Goal: Transaction & Acquisition: Register for event/course

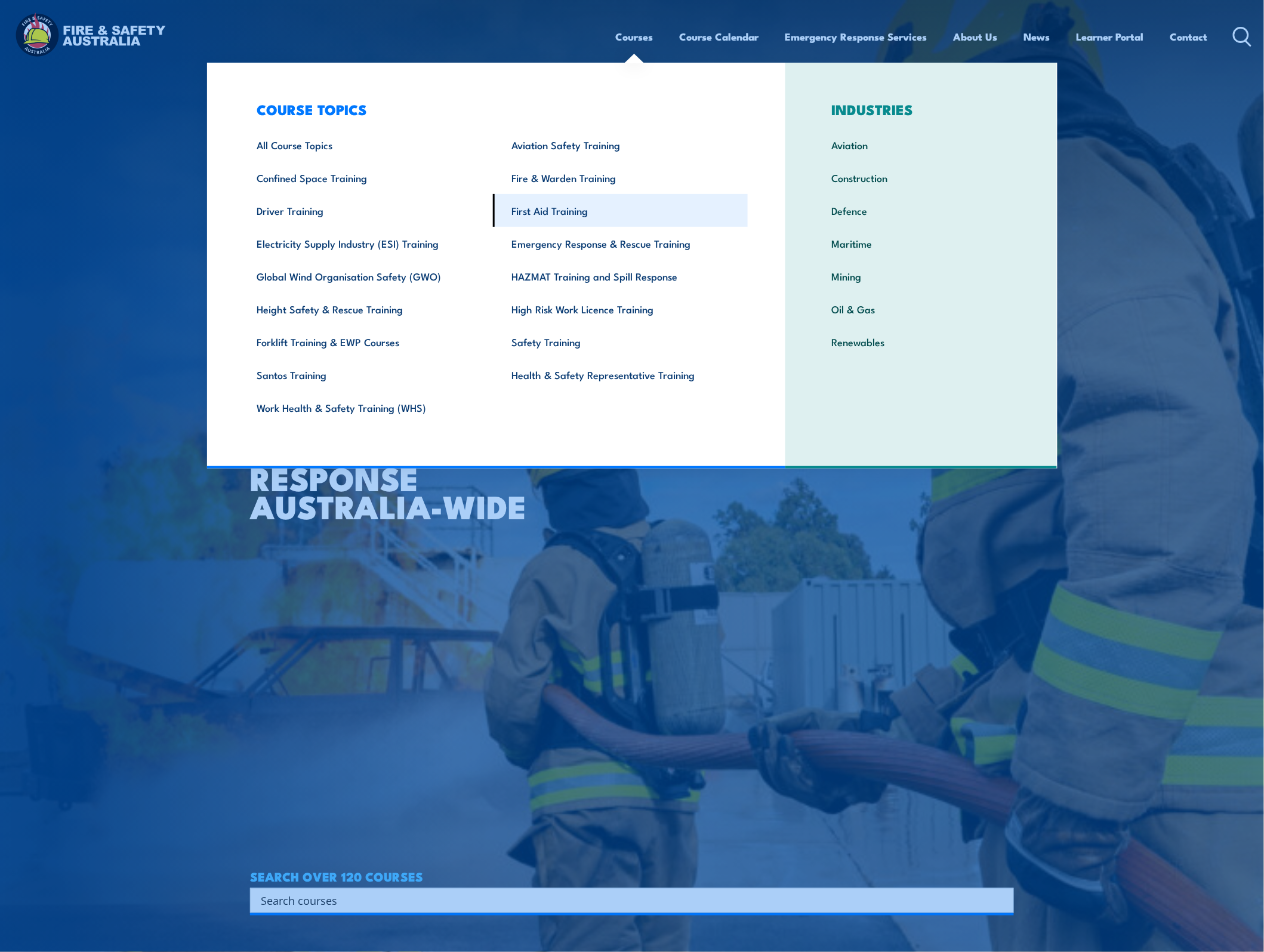
click at [591, 205] on link "First Aid Training" at bounding box center [620, 210] width 255 height 33
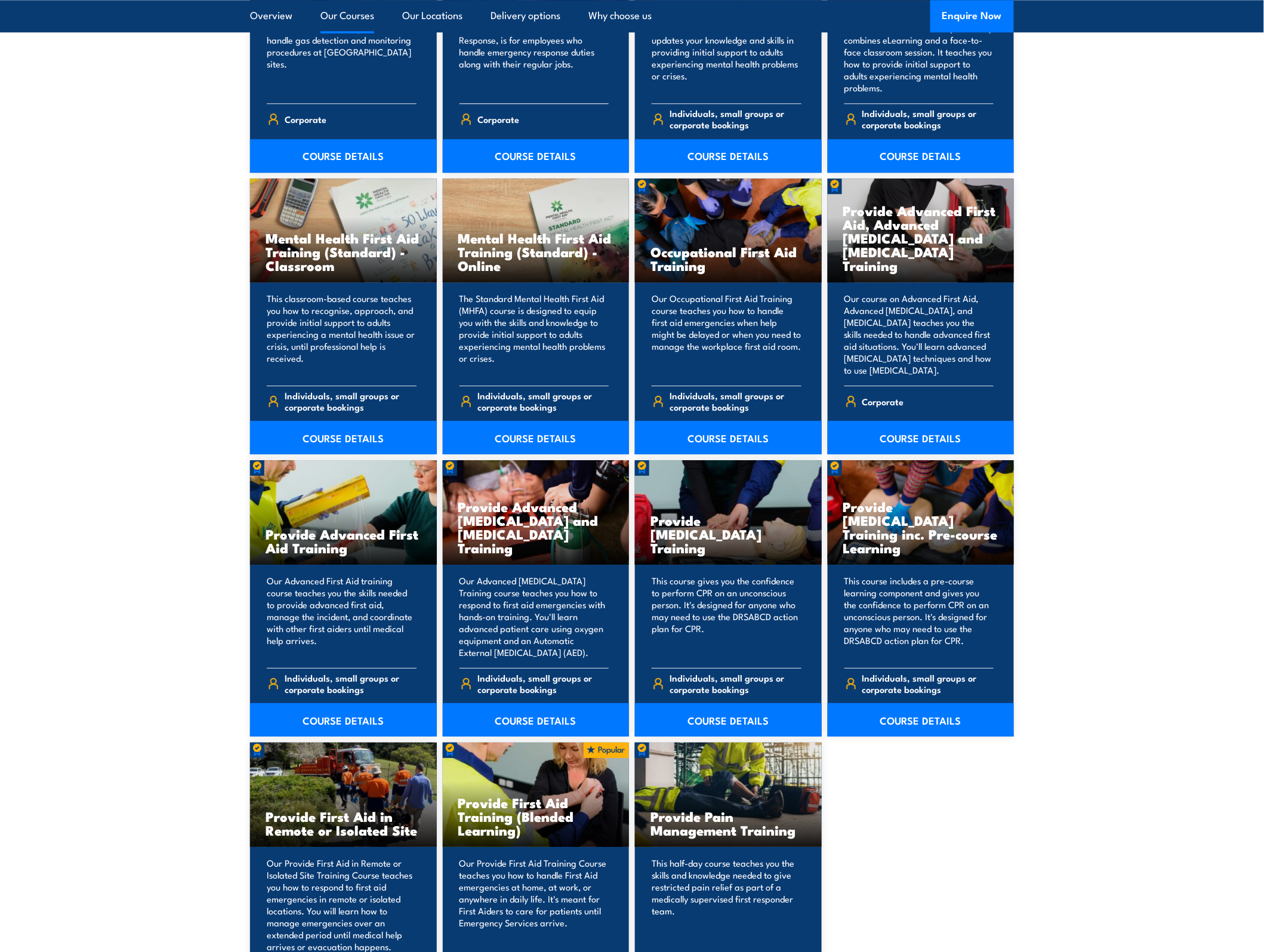
scroll to position [1194, 0]
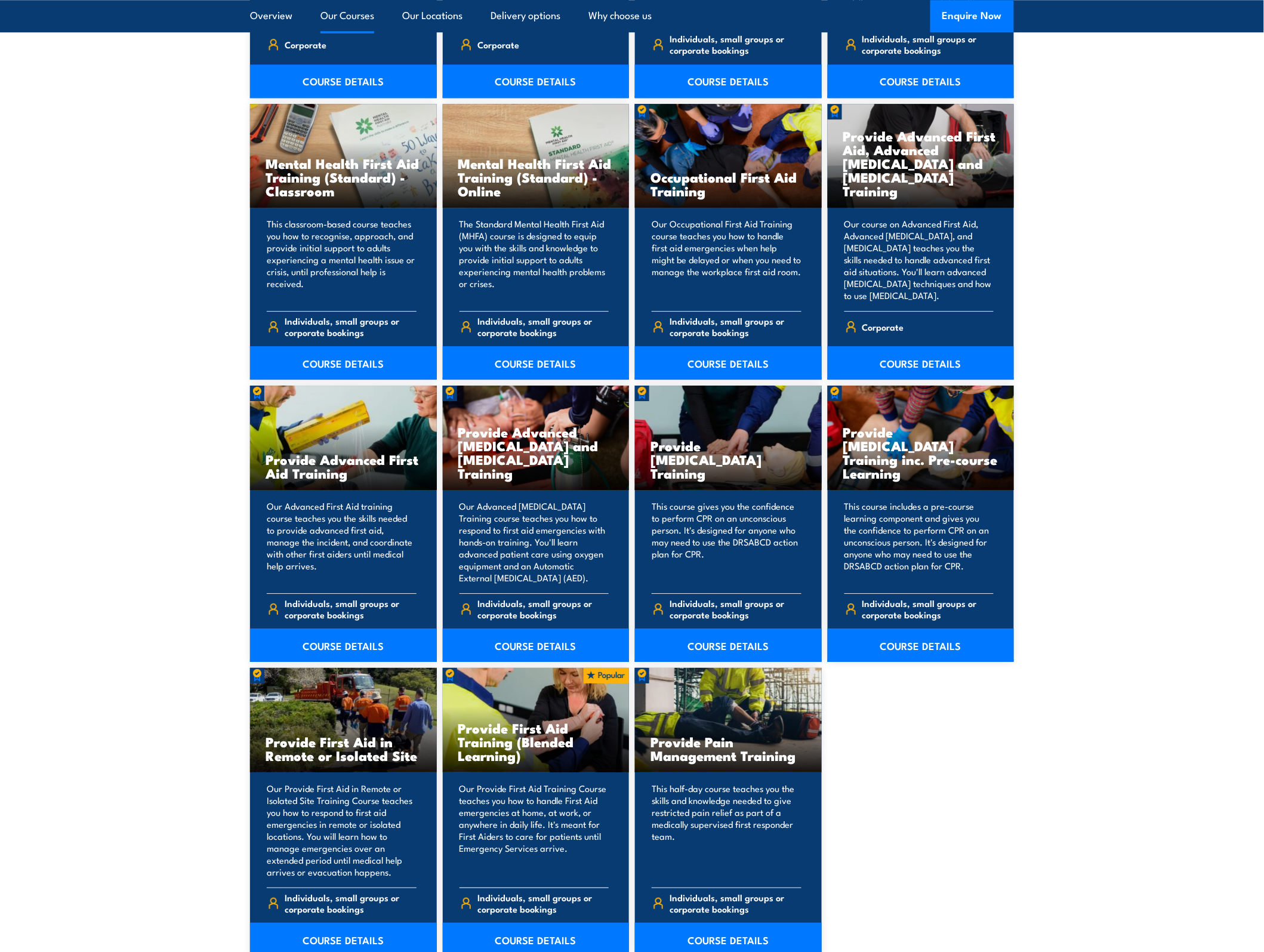
click at [514, 743] on h3 "Provide First Aid Training (Blended Learning)" at bounding box center [536, 742] width 155 height 41
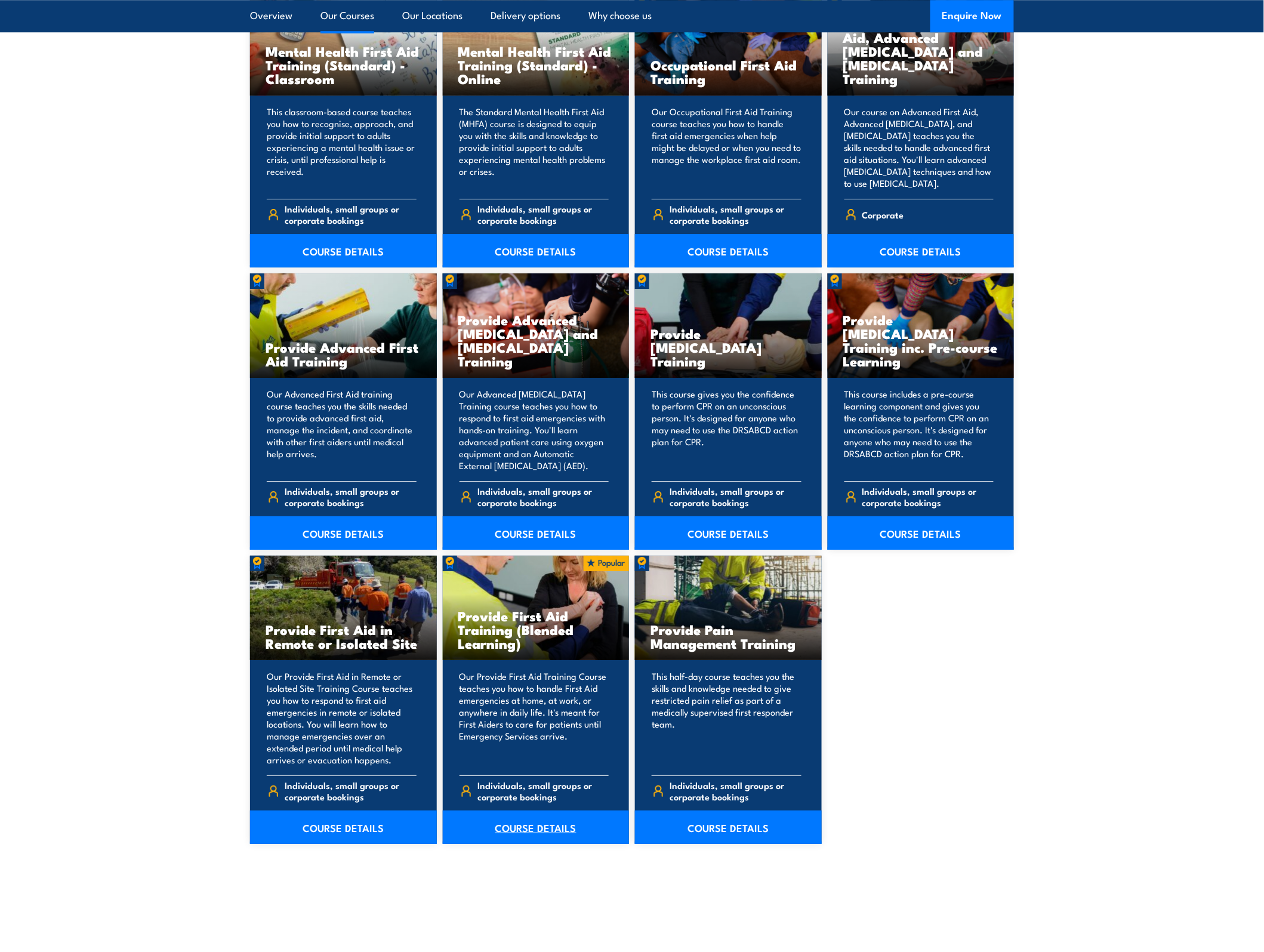
scroll to position [1343, 0]
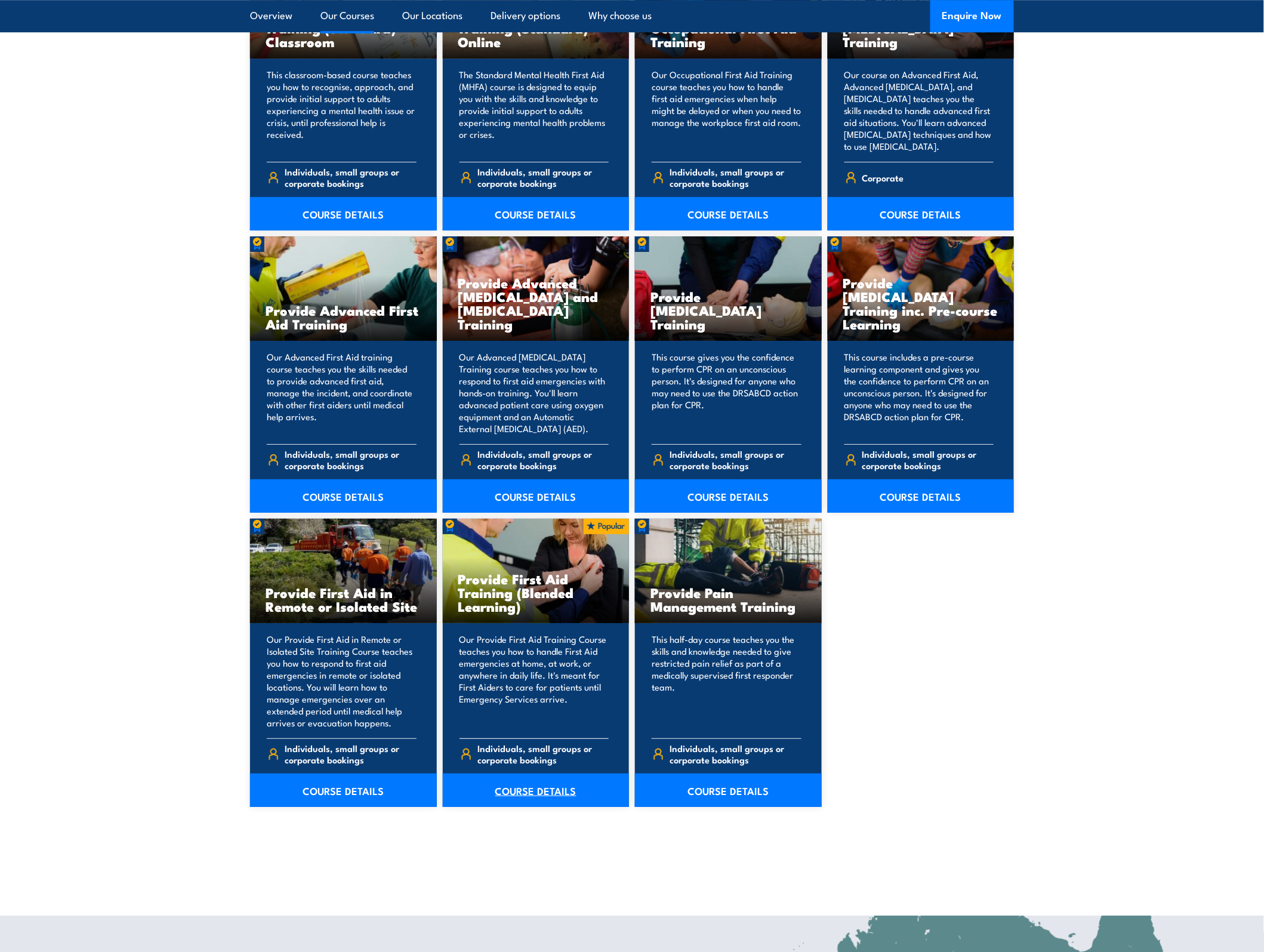
click at [521, 780] on link "COURSE DETAILS" at bounding box center [536, 790] width 187 height 33
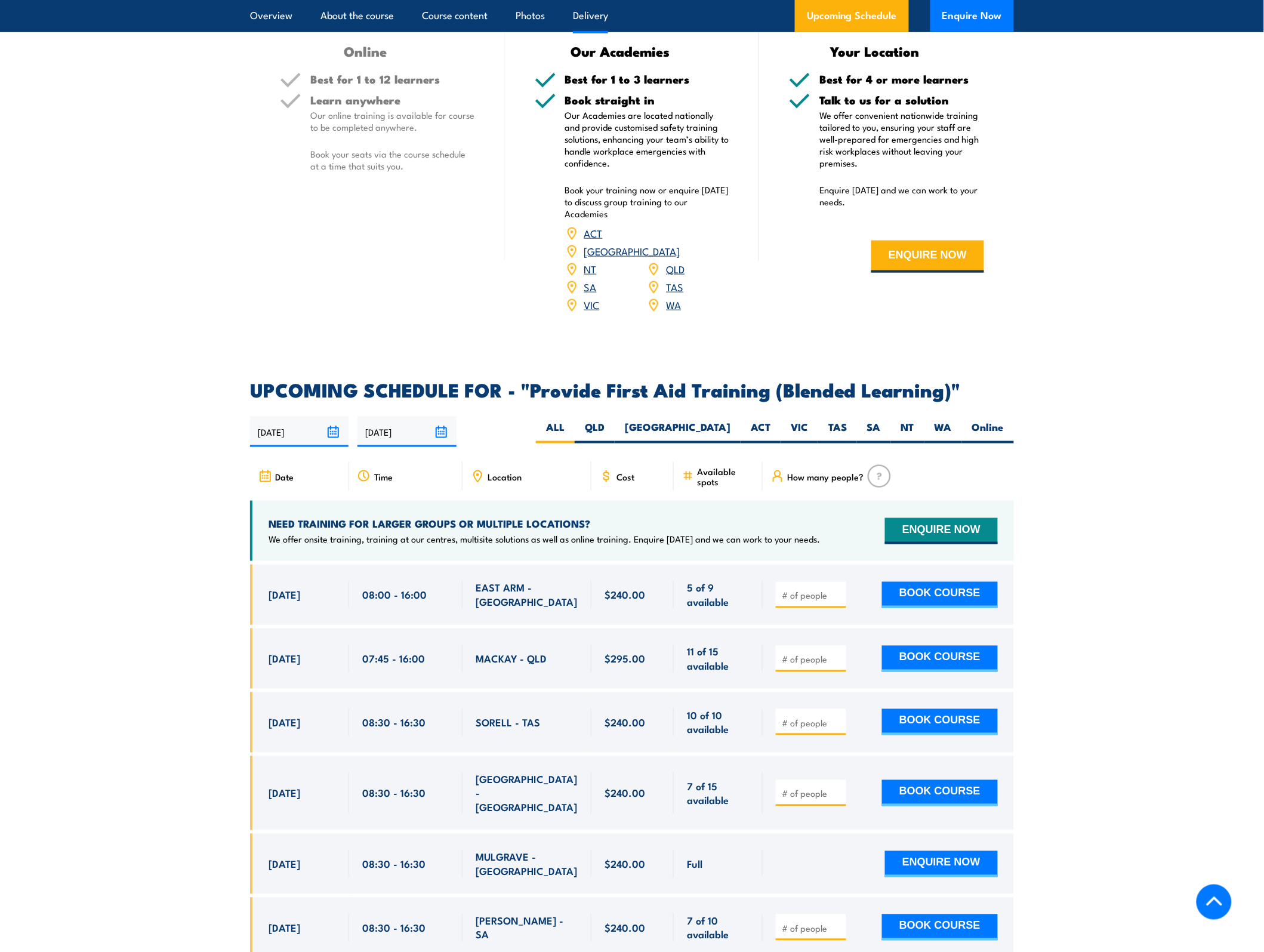
scroll to position [2015, 0]
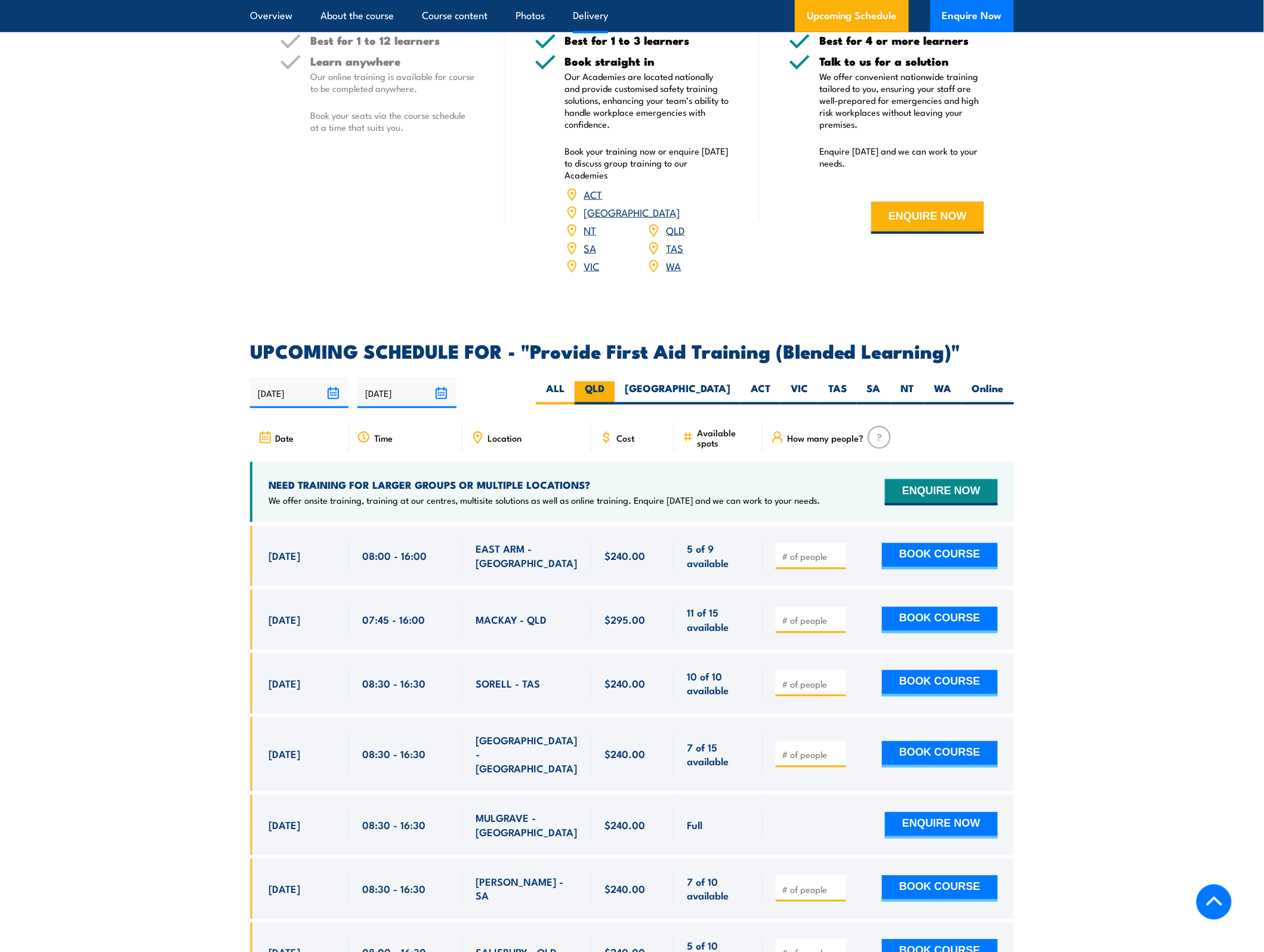
click at [615, 401] on label "QLD" at bounding box center [595, 393] width 40 height 23
click at [613, 389] on input "QLD" at bounding box center [608, 385] width 8 height 8
radio input "true"
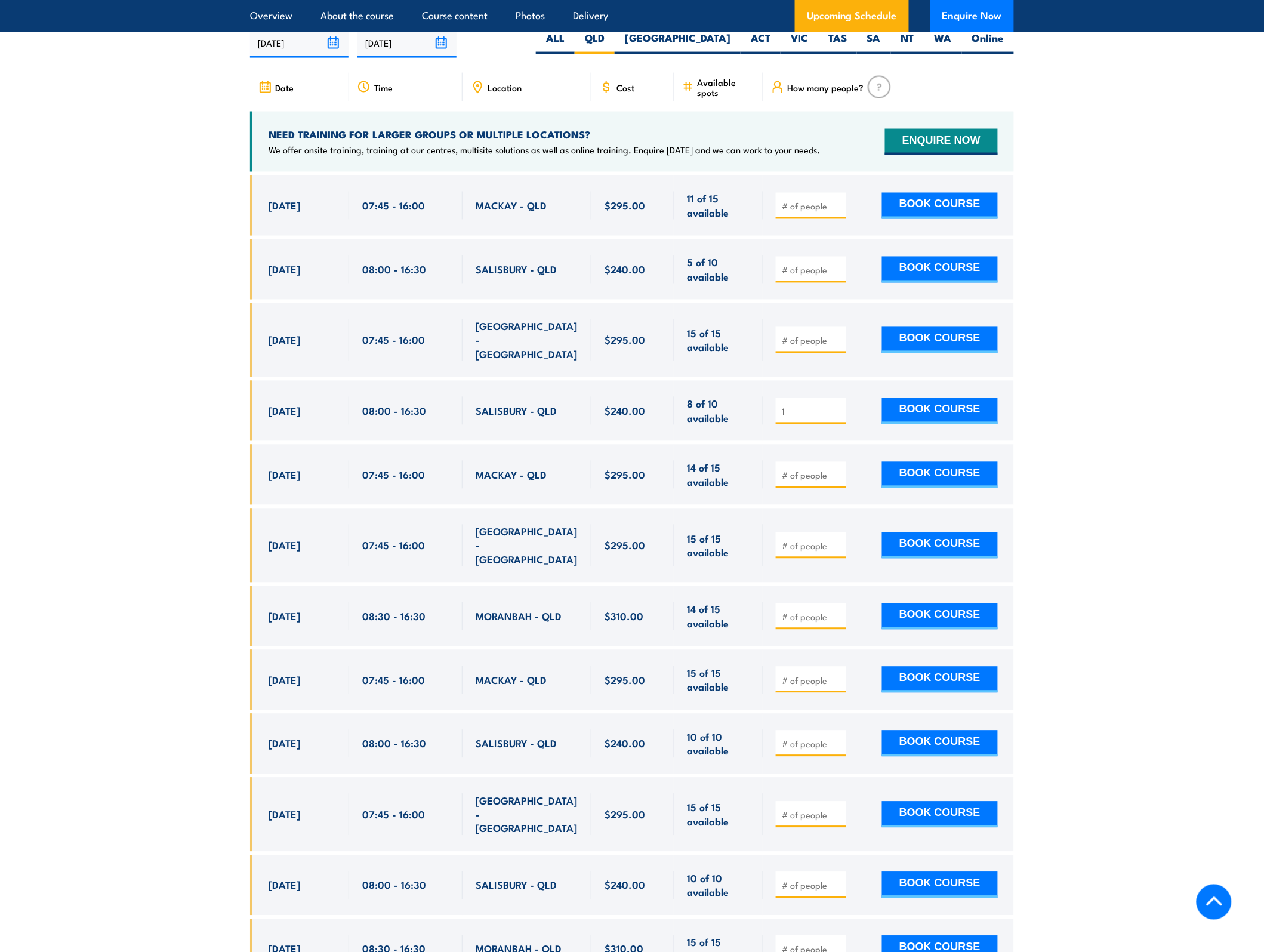
type input "1"
click at [837, 406] on input "1" at bounding box center [812, 411] width 60 height 12
click at [920, 405] on button "BOOK COURSE" at bounding box center [940, 411] width 116 height 26
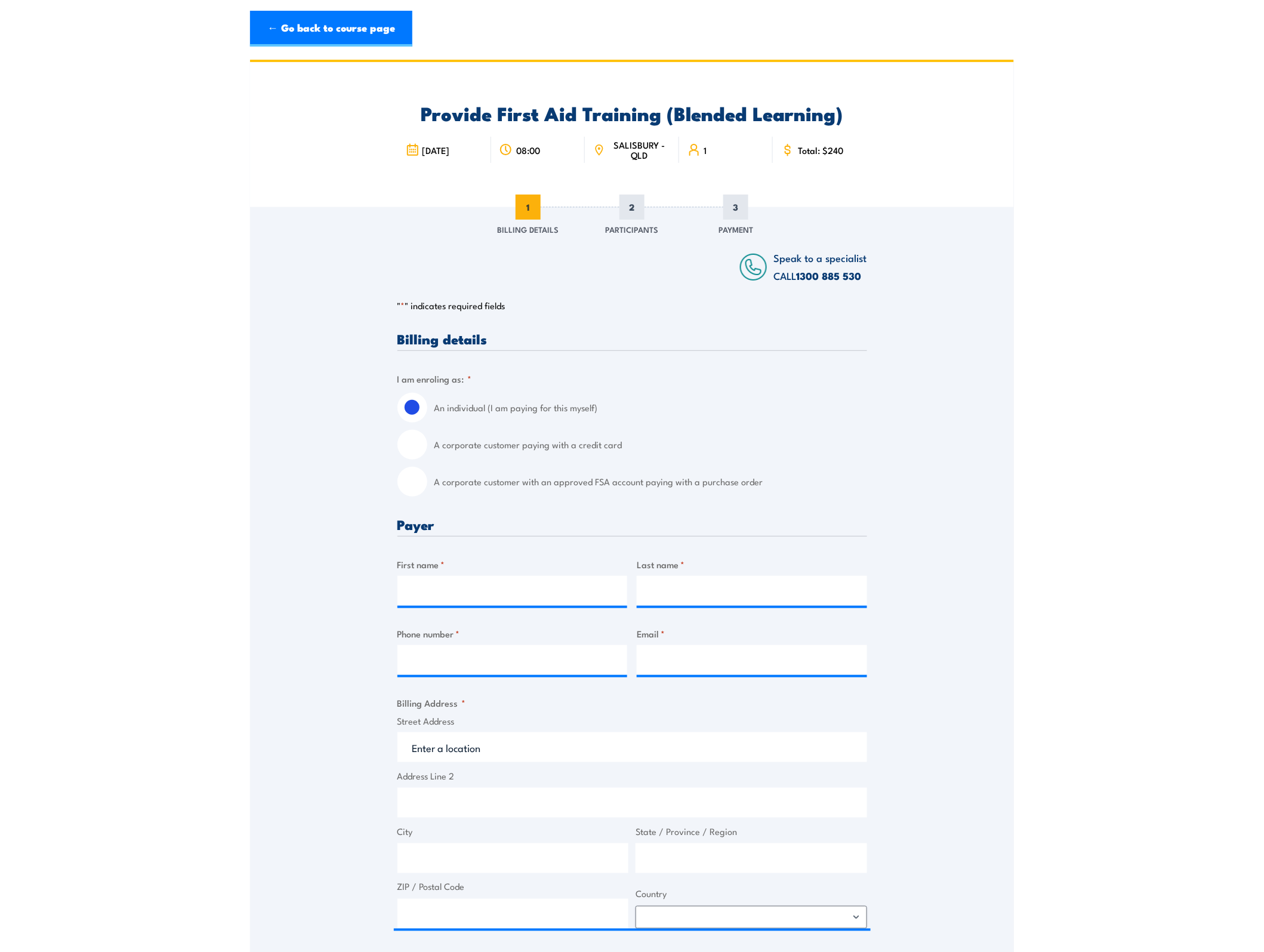
click at [422, 489] on input "A corporate customer with an approved FSA account paying with a purchase order" at bounding box center [413, 482] width 30 height 30
radio input "true"
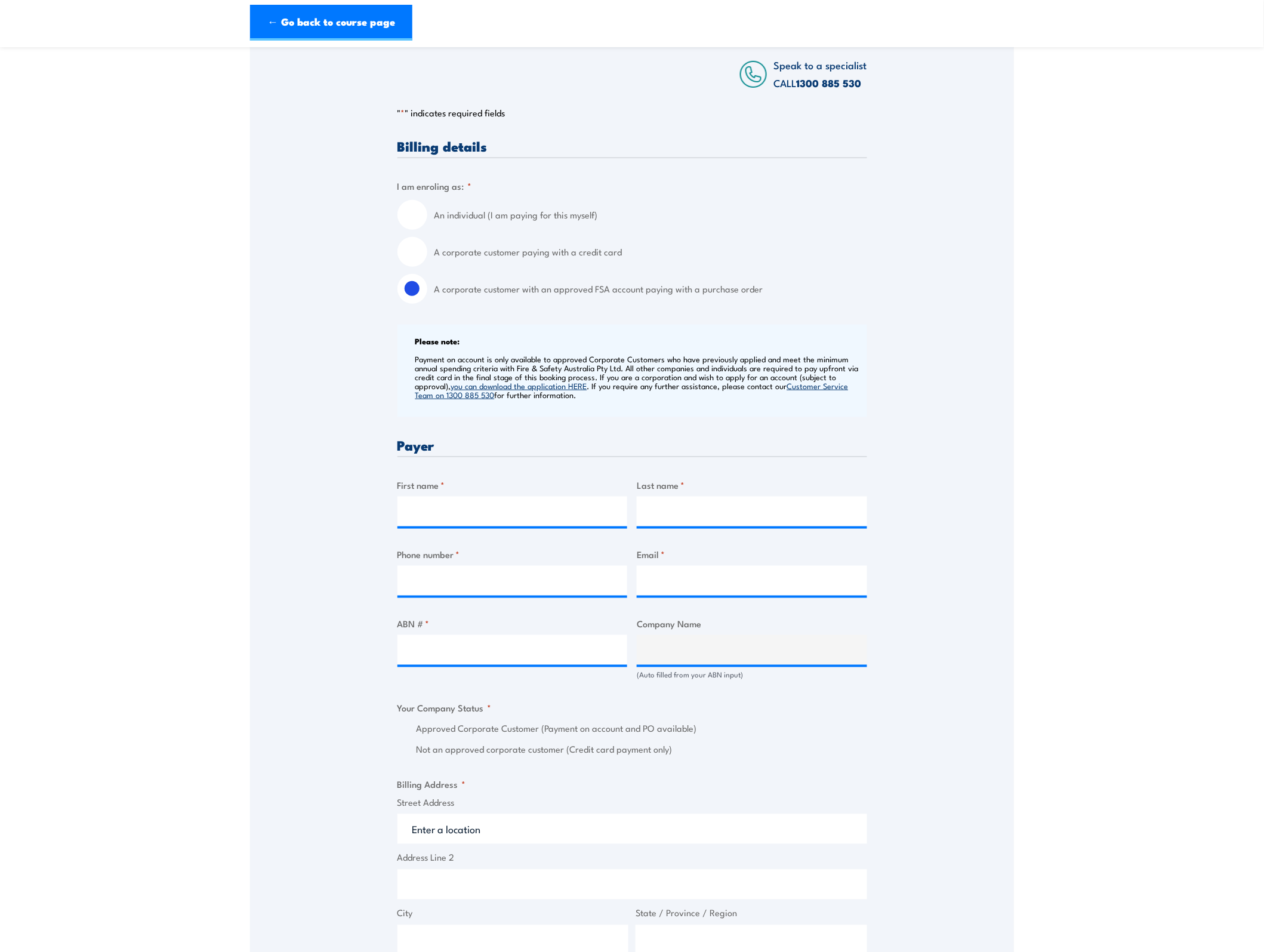
scroll to position [224, 0]
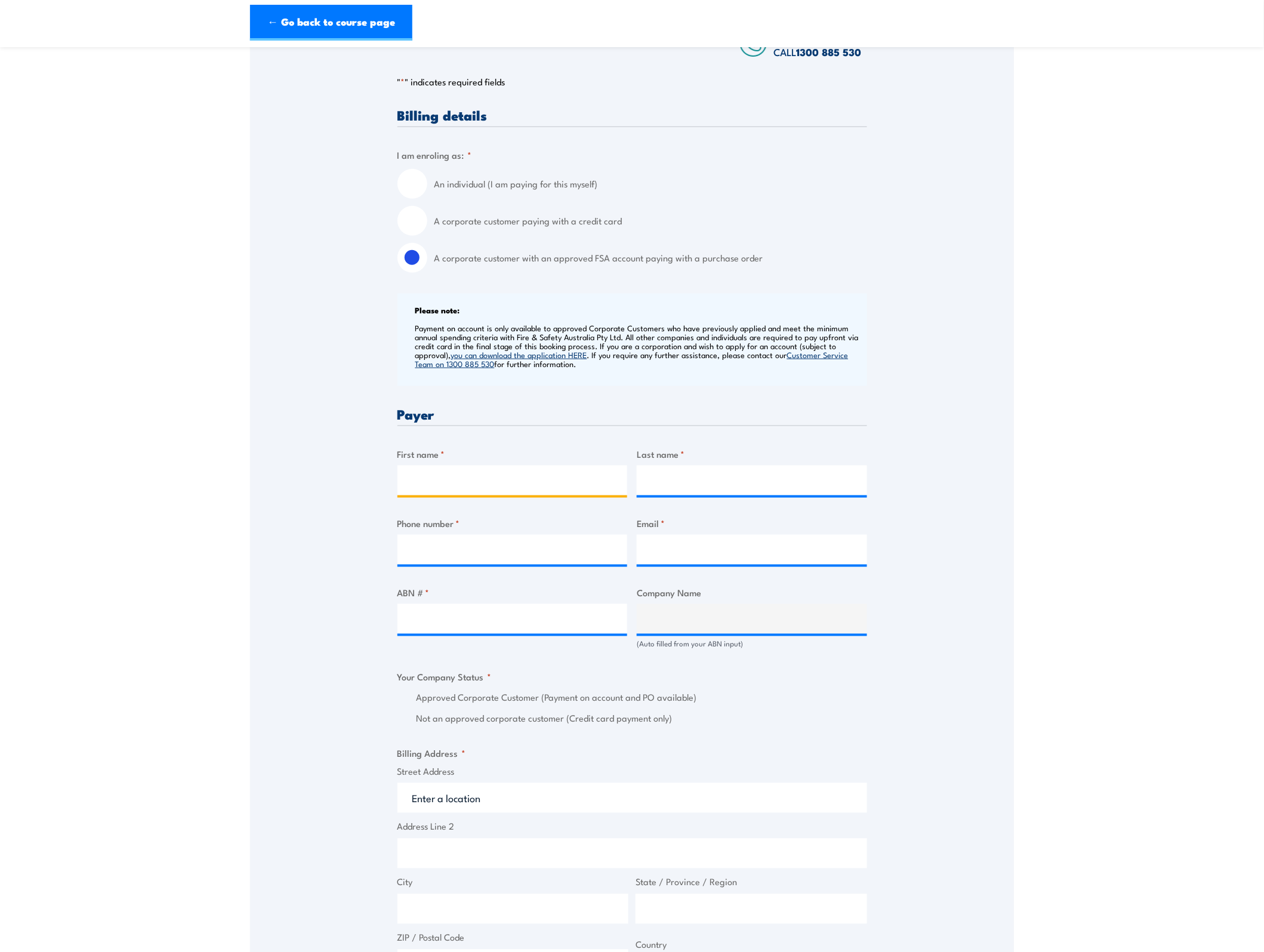
click at [450, 481] on input "First name *" at bounding box center [512, 481] width 230 height 30
type input "Tim"
type input "Currey"
type input "0499977386"
type input "tcurrey@insignia.com.au"
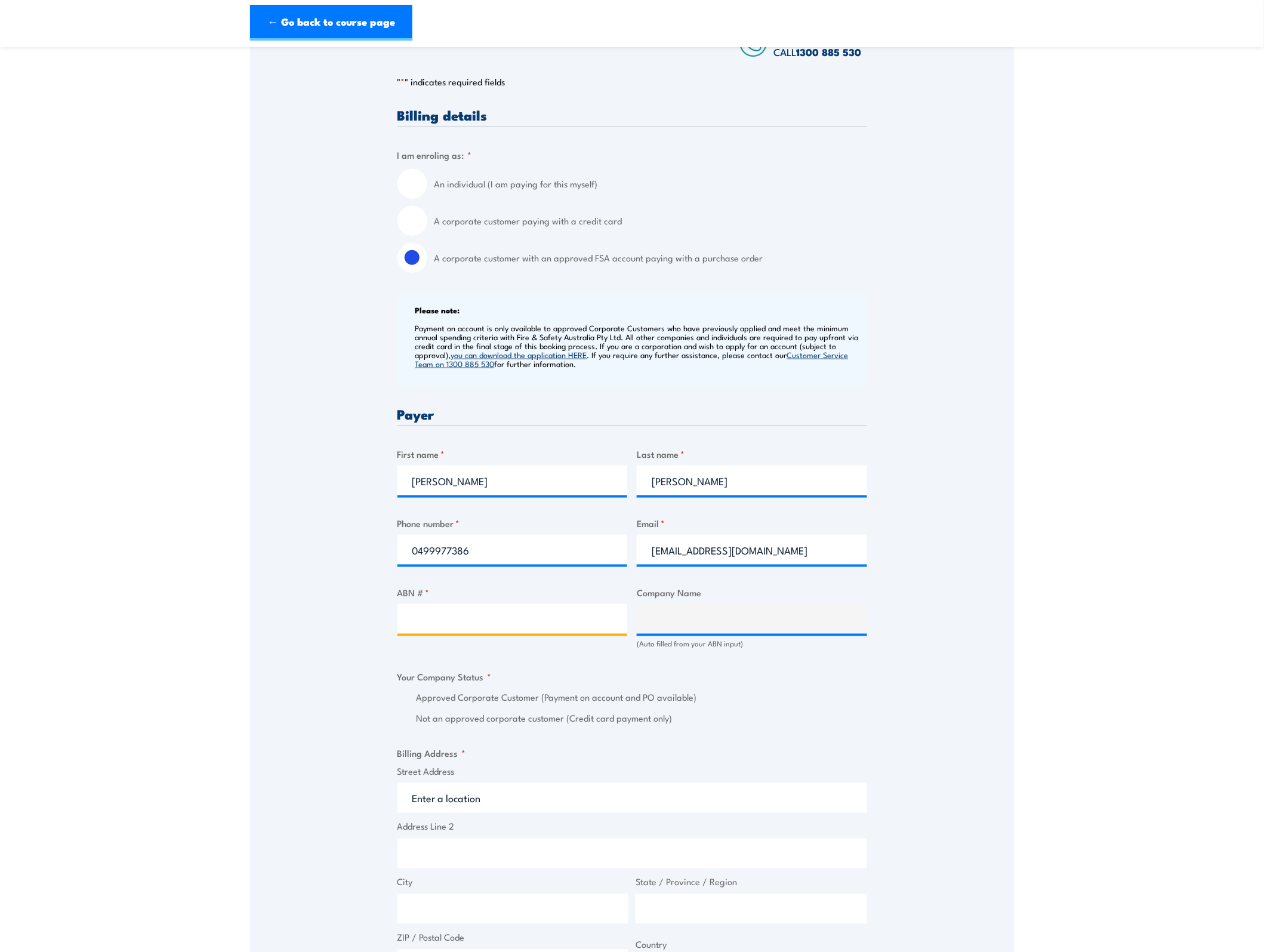
click at [508, 620] on input "ABN # *" at bounding box center [512, 619] width 230 height 30
click at [478, 613] on input "ABN # *" at bounding box center [512, 619] width 230 height 30
type input "65086314025"
type input "INSIGNIA PTY LTD"
radio input "true"
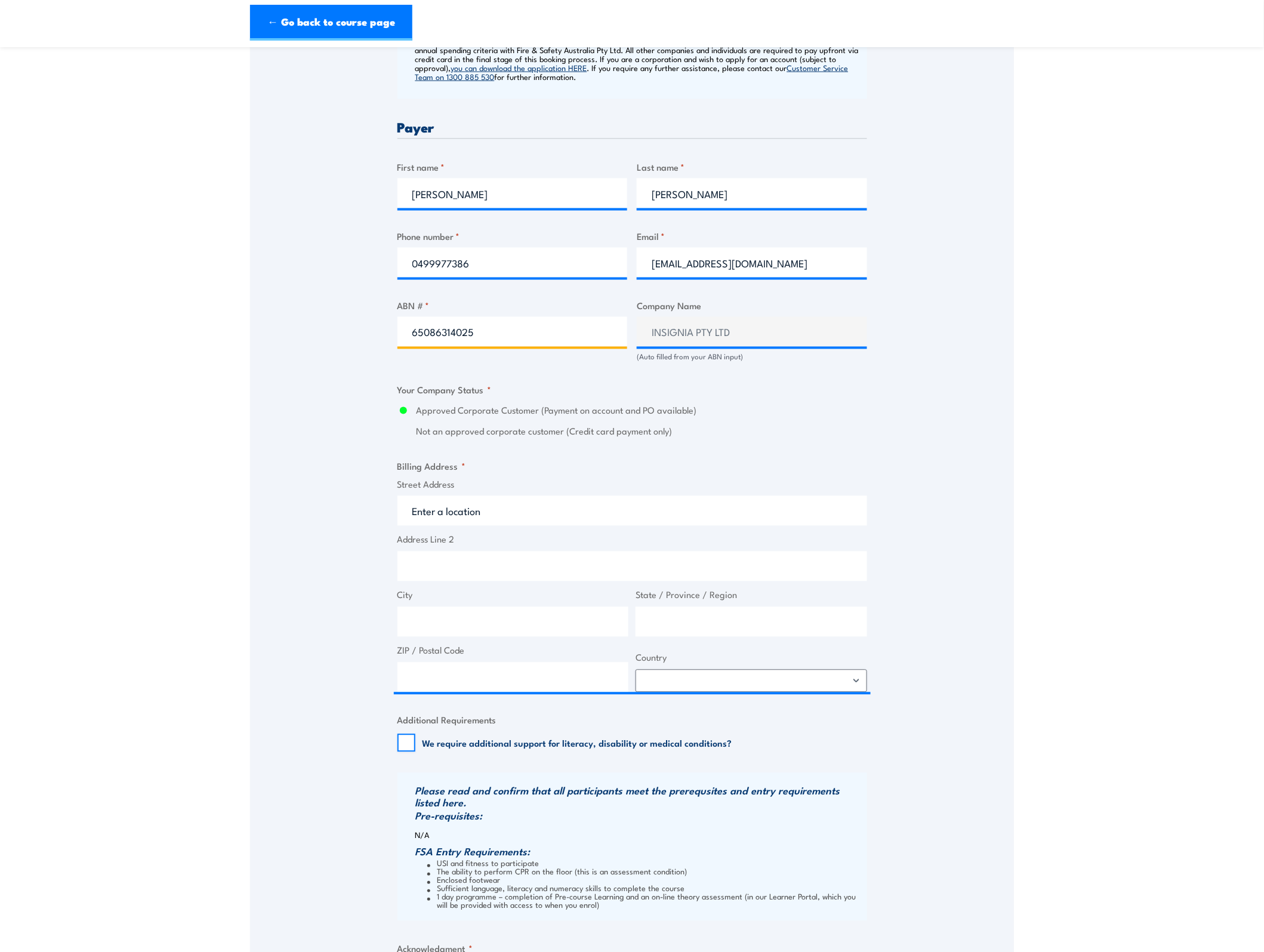
scroll to position [522, 0]
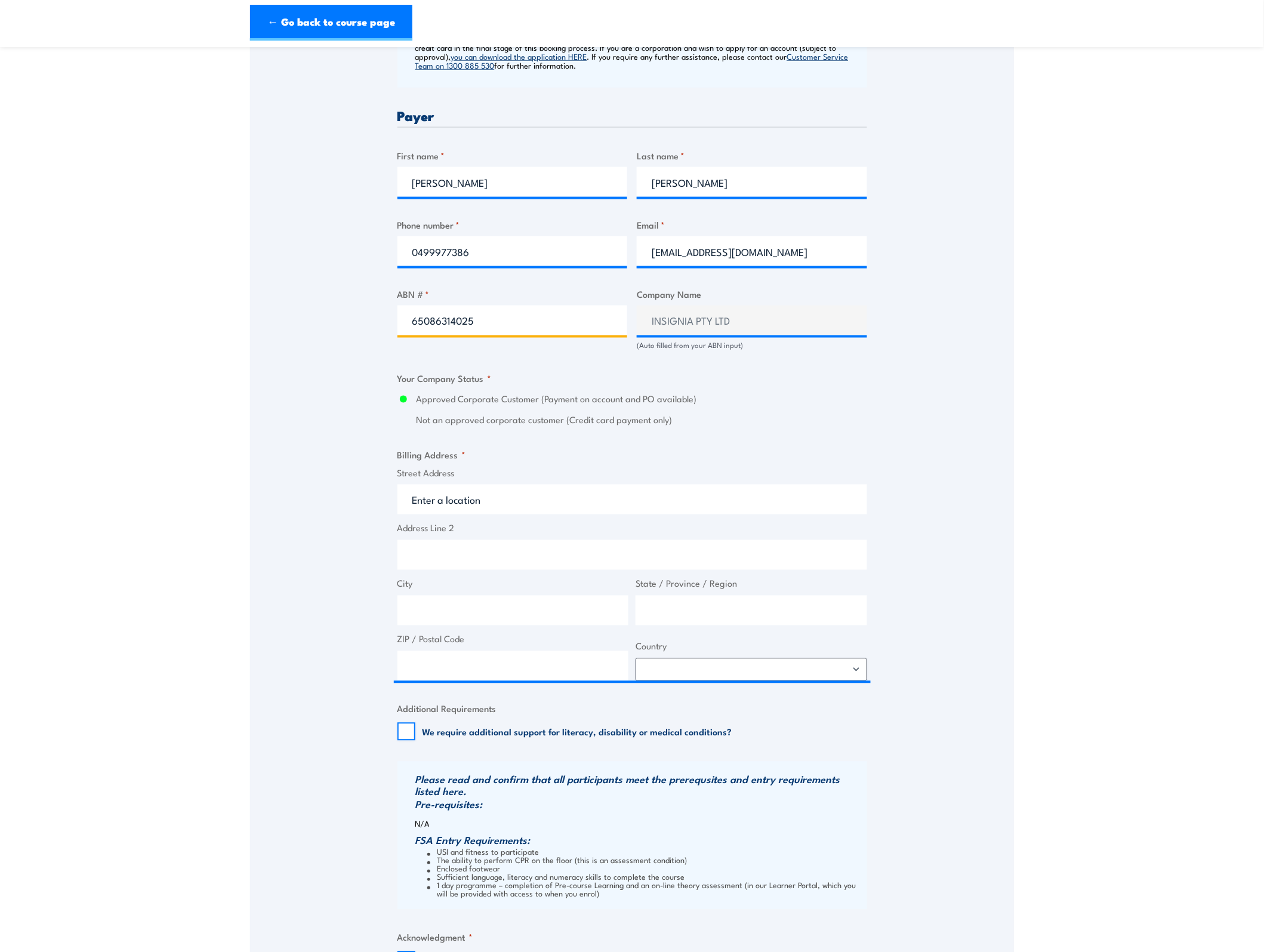
type input "65086314025"
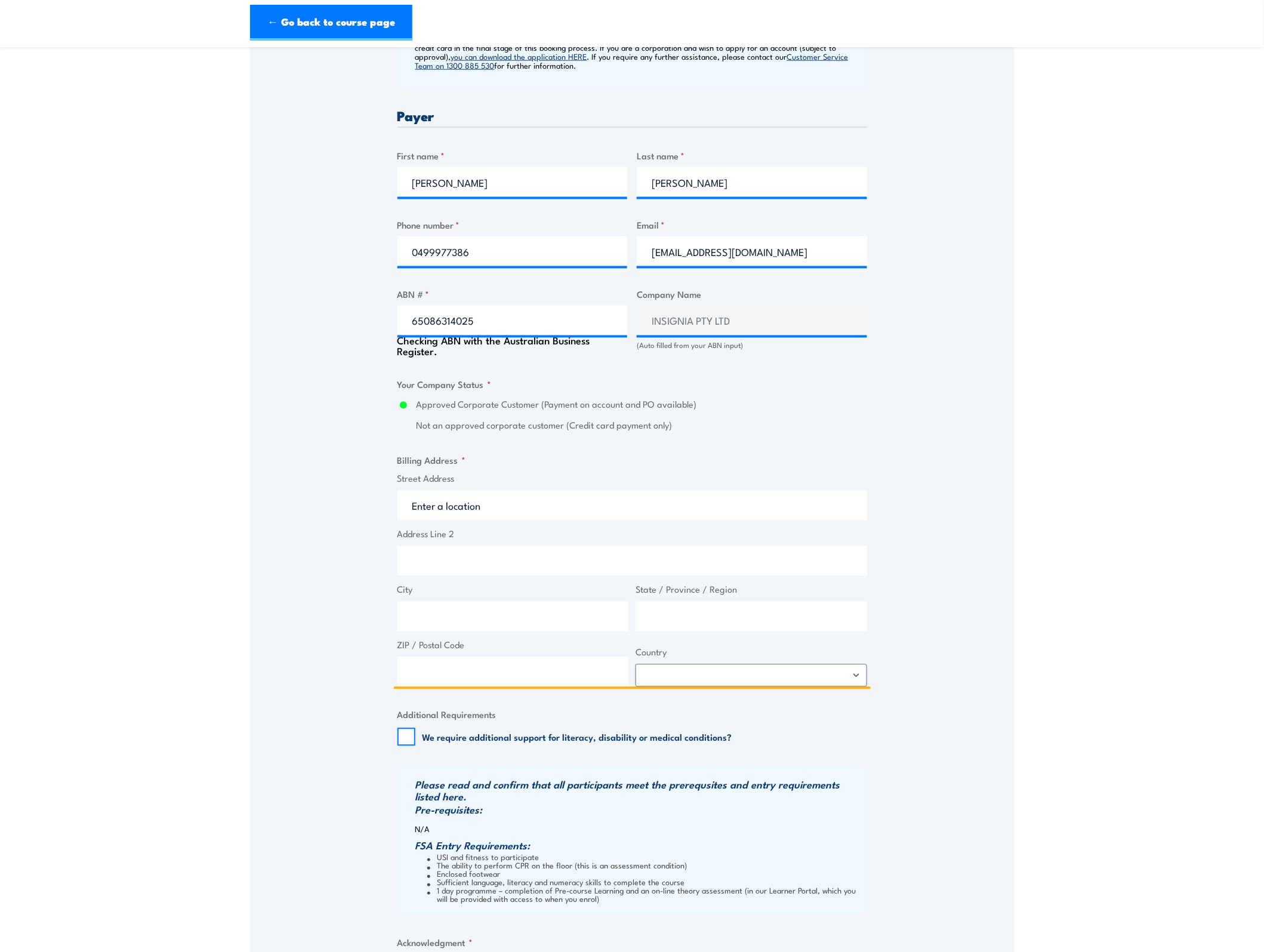
click at [514, 502] on input "Street Address" at bounding box center [632, 506] width 470 height 30
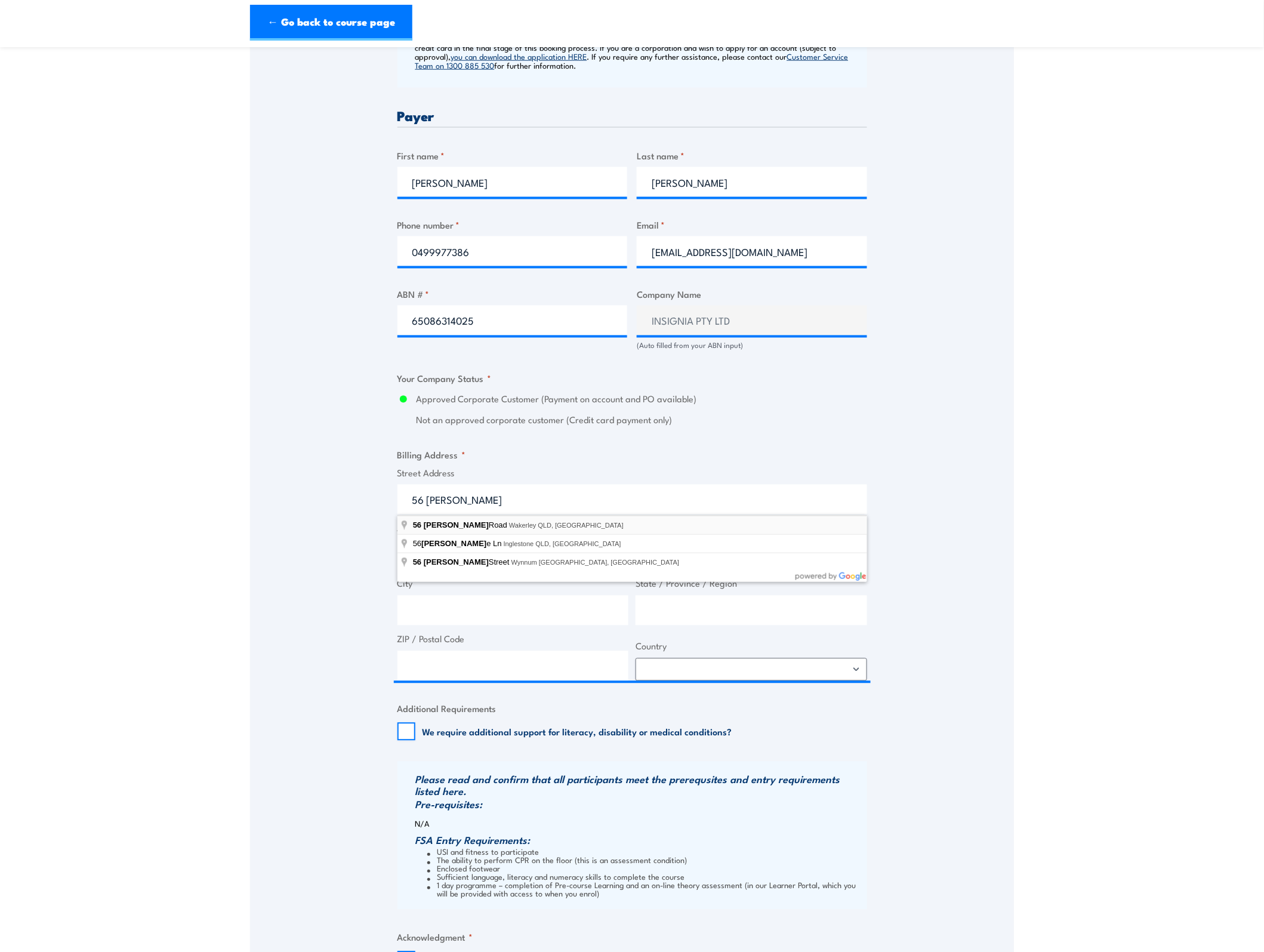
type input "56 Ingleston Road, Wakerley QLD, Australia"
type input "56 Ingleston Rd"
type input "Wakerley"
type input "Queensland"
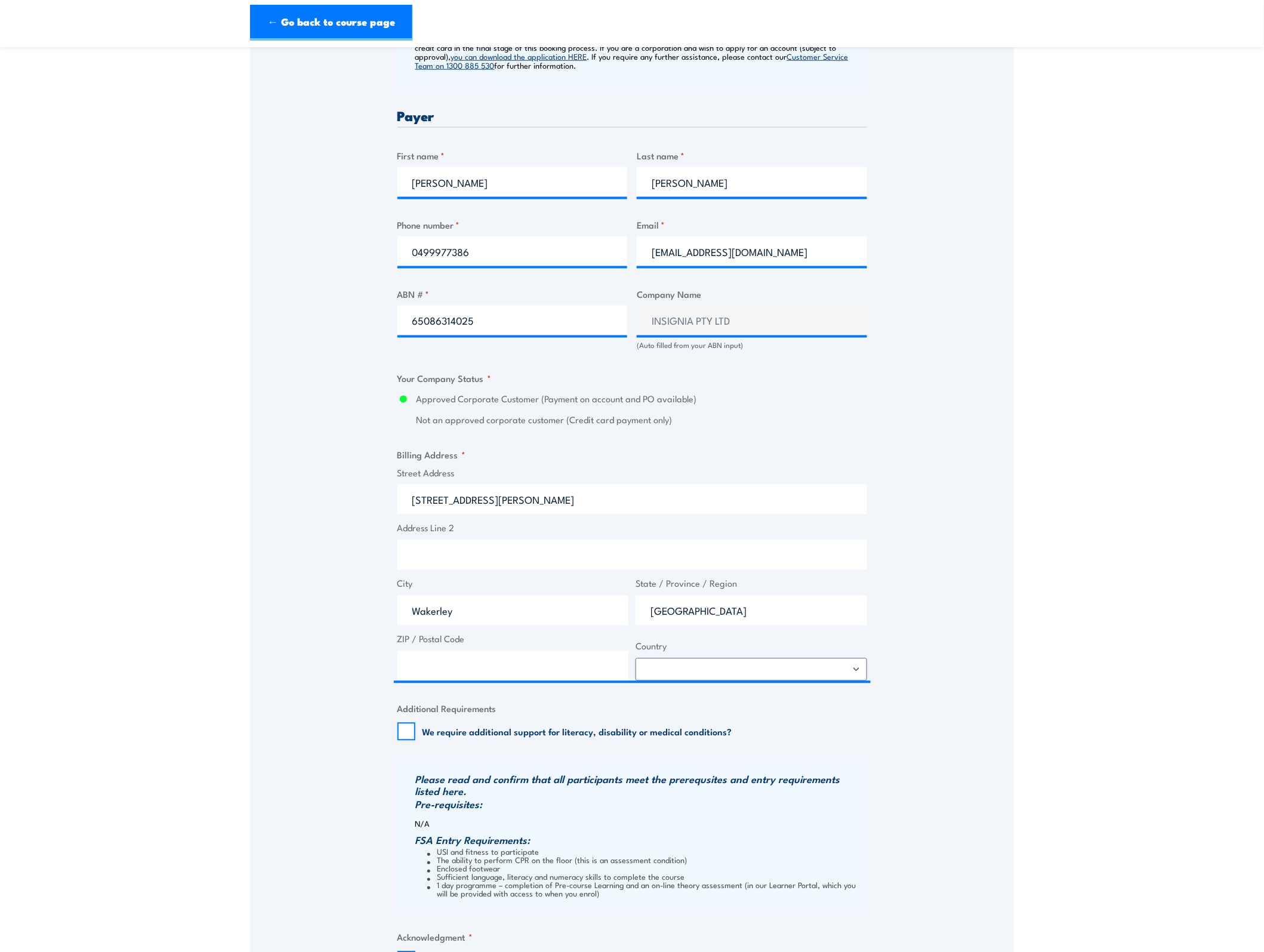
type input "4154"
select select "Australia"
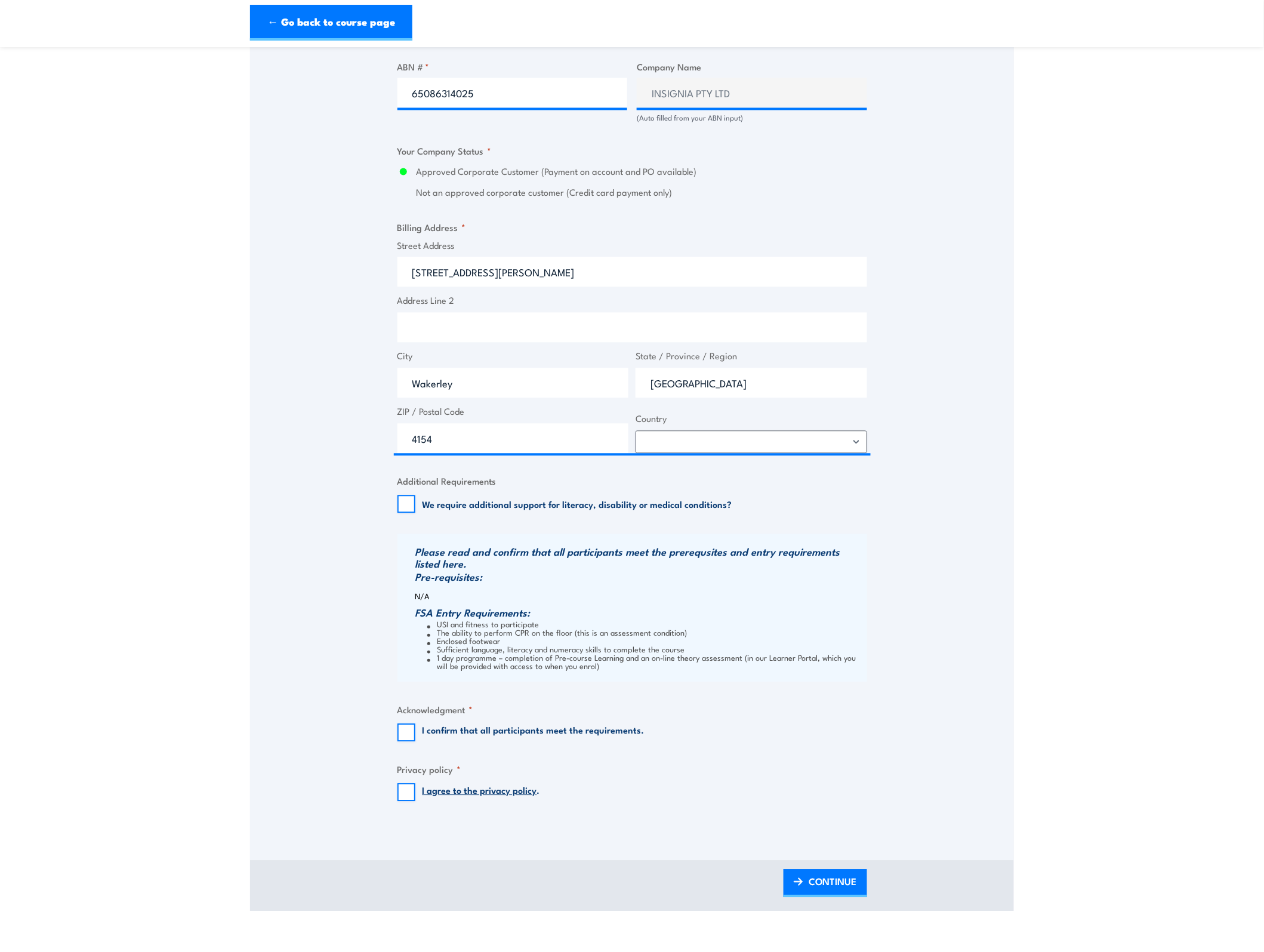
scroll to position [896, 0]
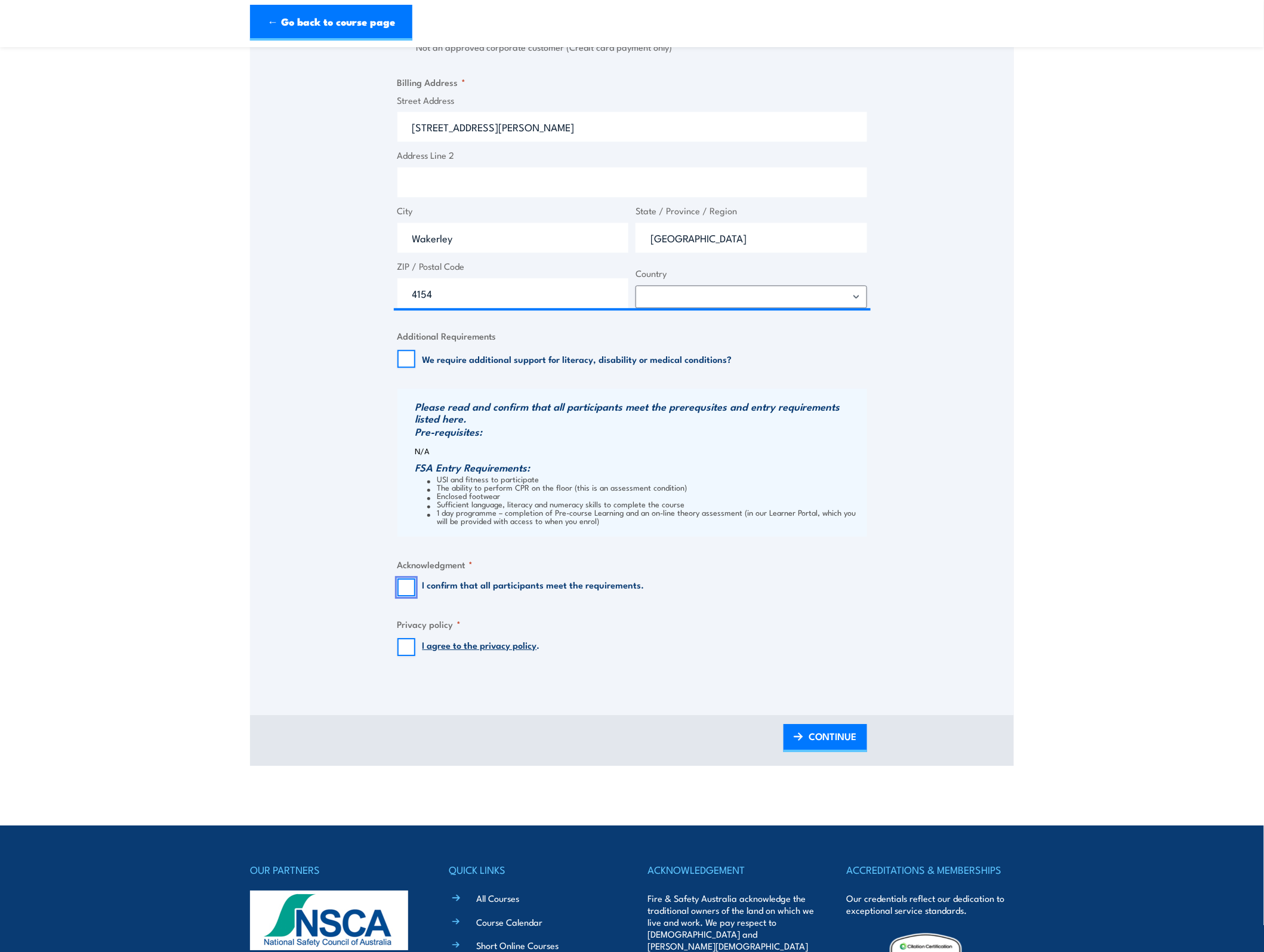
click at [413, 588] on input "I confirm that all participants meet the requirements." at bounding box center [406, 587] width 18 height 18
checkbox input "true"
click at [414, 648] on input "I agree to the privacy policy ." at bounding box center [406, 647] width 18 height 18
checkbox input "true"
click at [803, 733] on link "CONTINUE" at bounding box center [825, 738] width 83 height 28
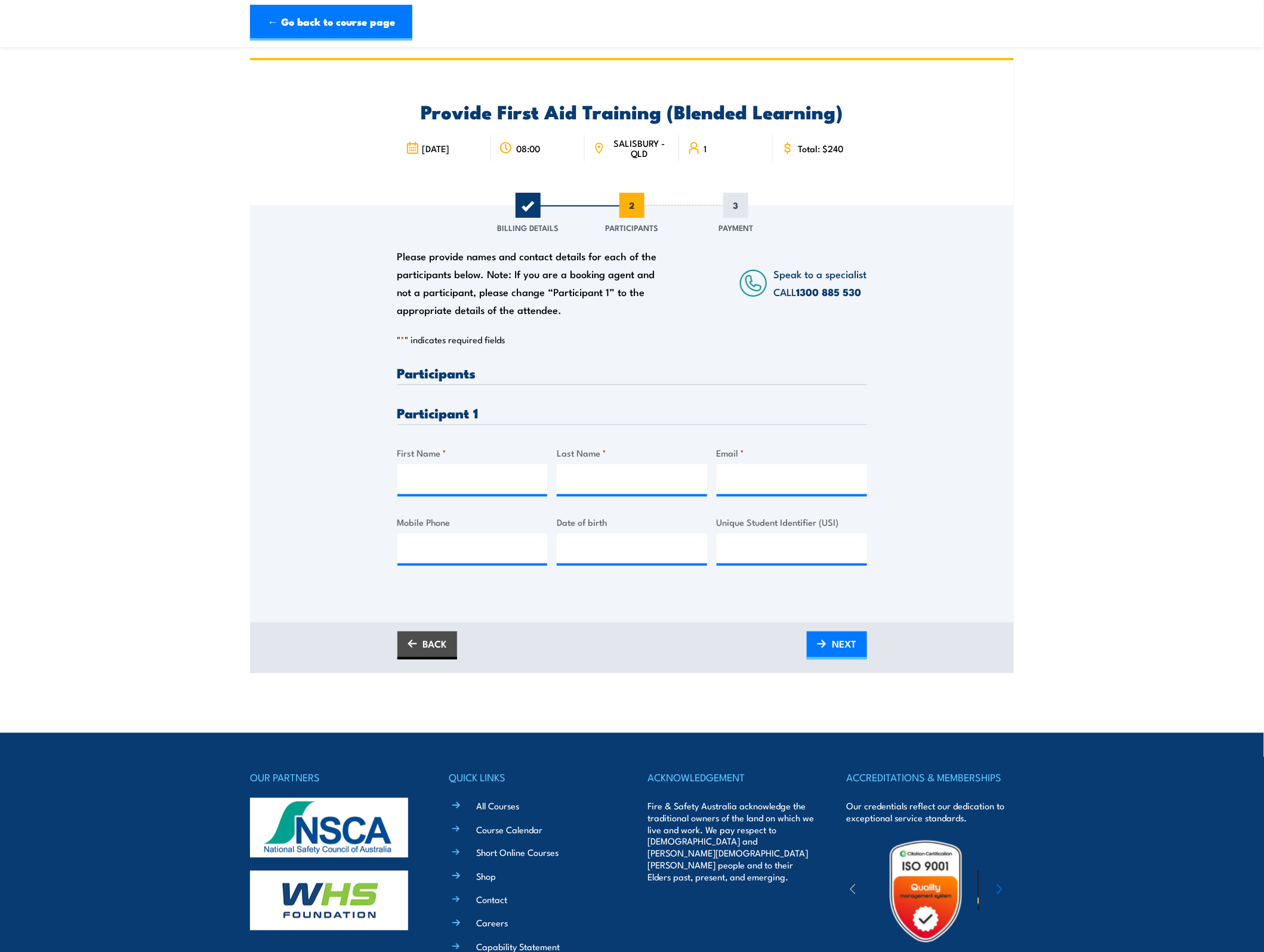
scroll to position [0, 0]
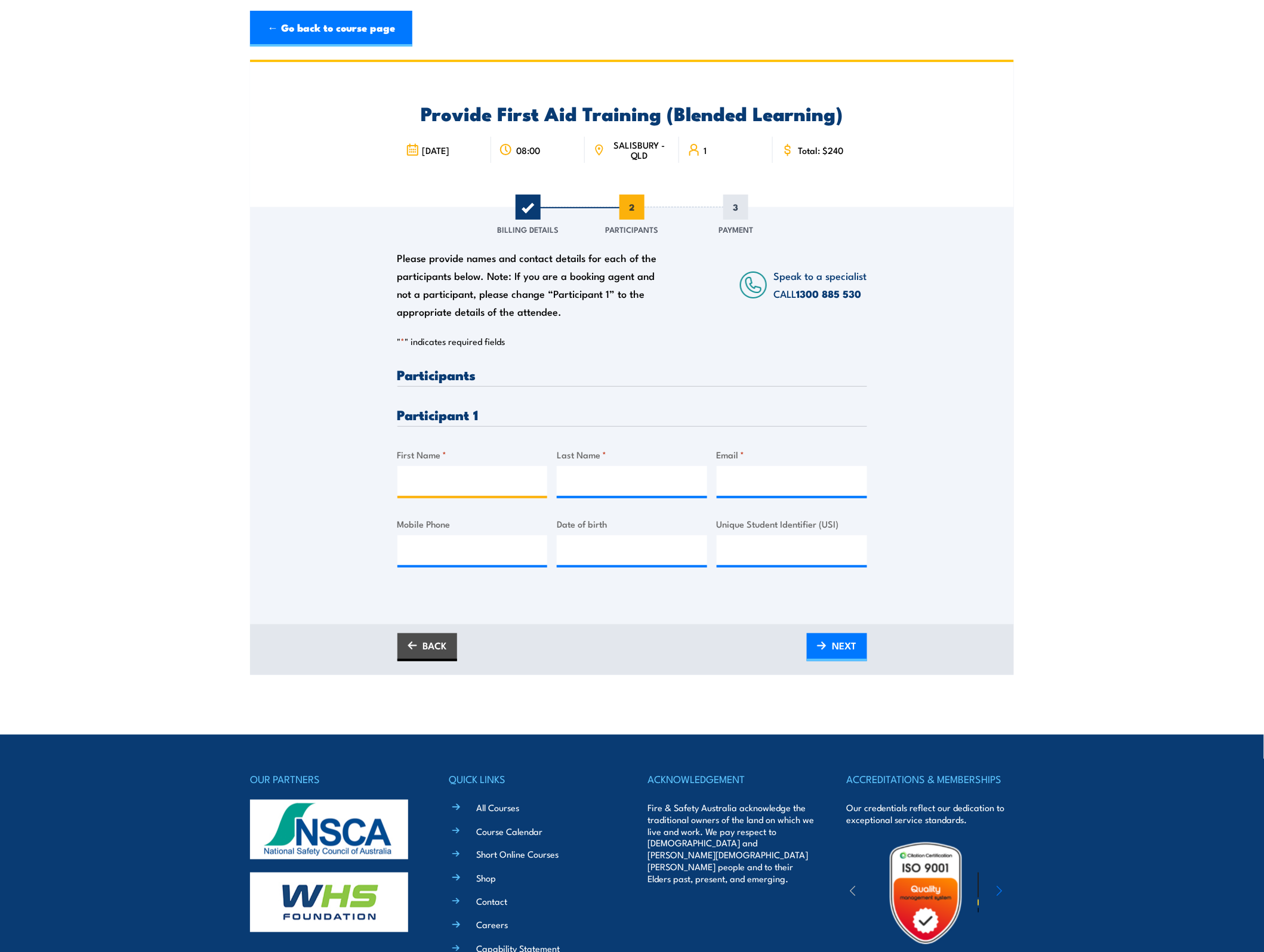
click at [463, 485] on input "First Name *" at bounding box center [473, 482] width 150 height 30
click at [448, 490] on input "First Name *" at bounding box center [473, 482] width 150 height 30
type input "Sally"
type input "O'Brien"
click at [756, 479] on input "Email *" at bounding box center [792, 482] width 150 height 30
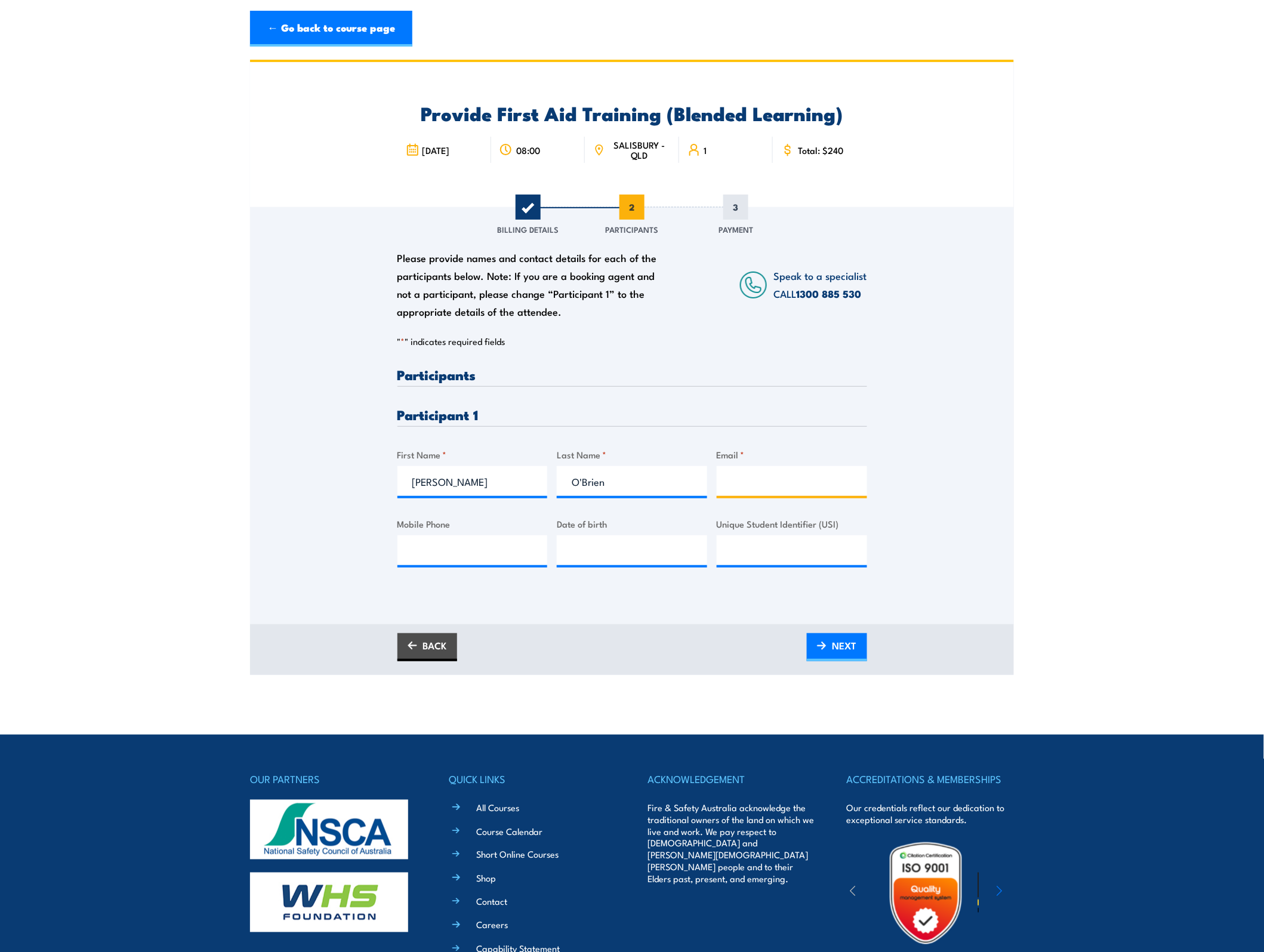
paste input "sobrien@insignia.com.au"
type input "sobrien@insignia.com.au"
click at [470, 547] on input "Mobile Phone" at bounding box center [473, 551] width 150 height 30
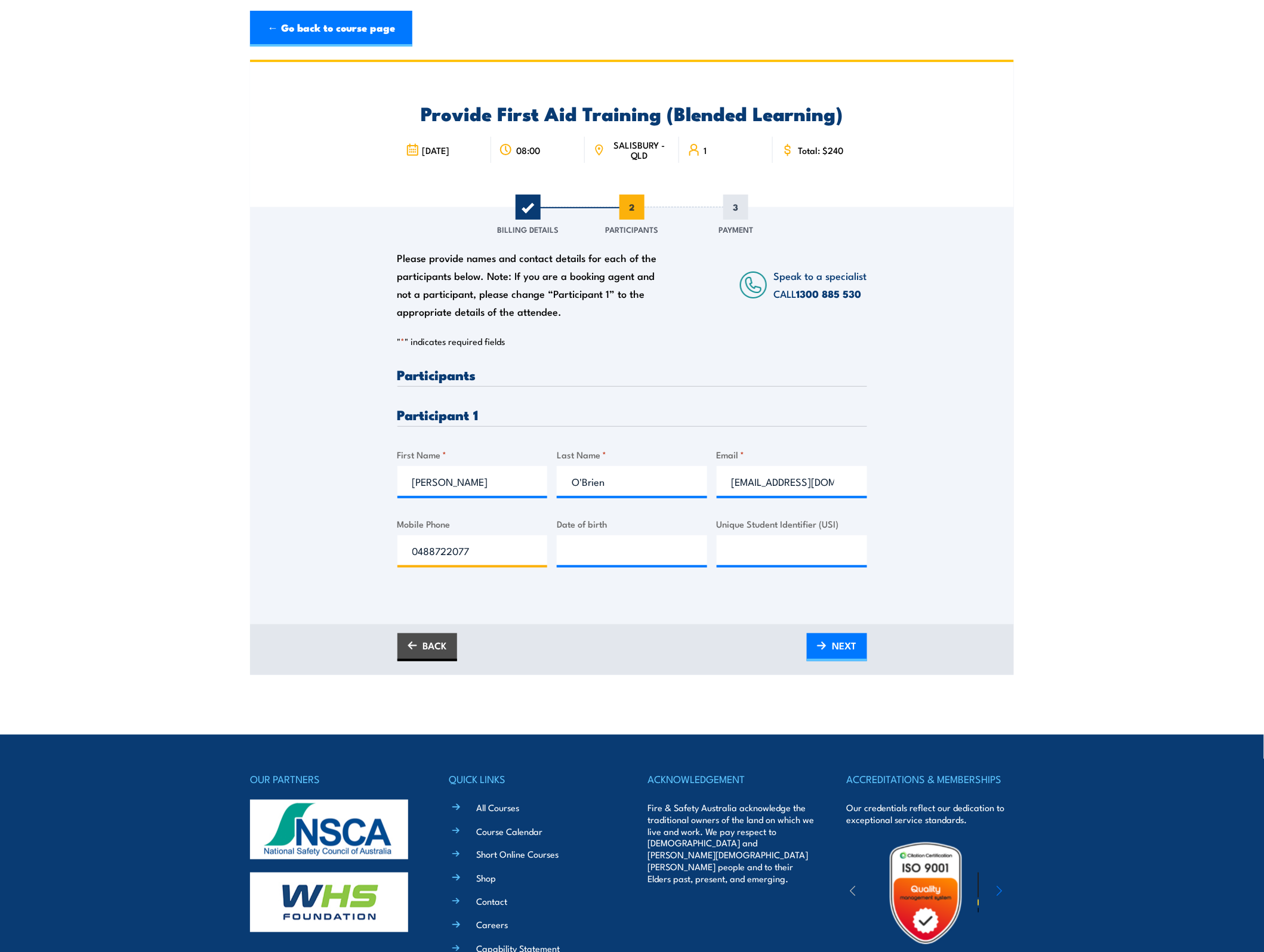
type input "0488722077"
type input "13/08/1969"
click at [753, 553] on input "Unique Student Identifier (USI)" at bounding box center [792, 551] width 150 height 30
paste input "WZ6S9AU8HT"
type input "WZ6S9AU8HT"
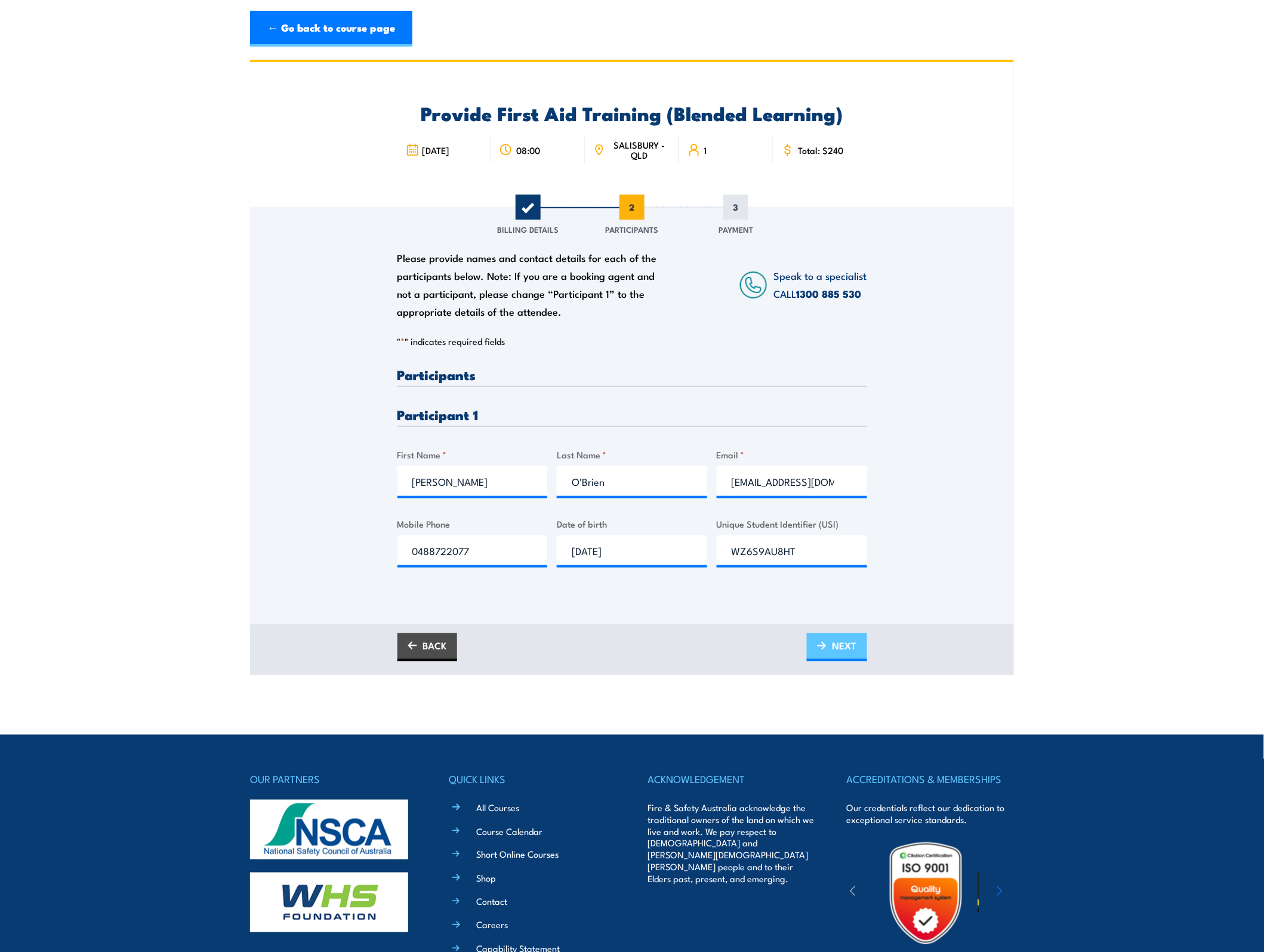
click at [824, 646] on img at bounding box center [821, 645] width 9 height 8
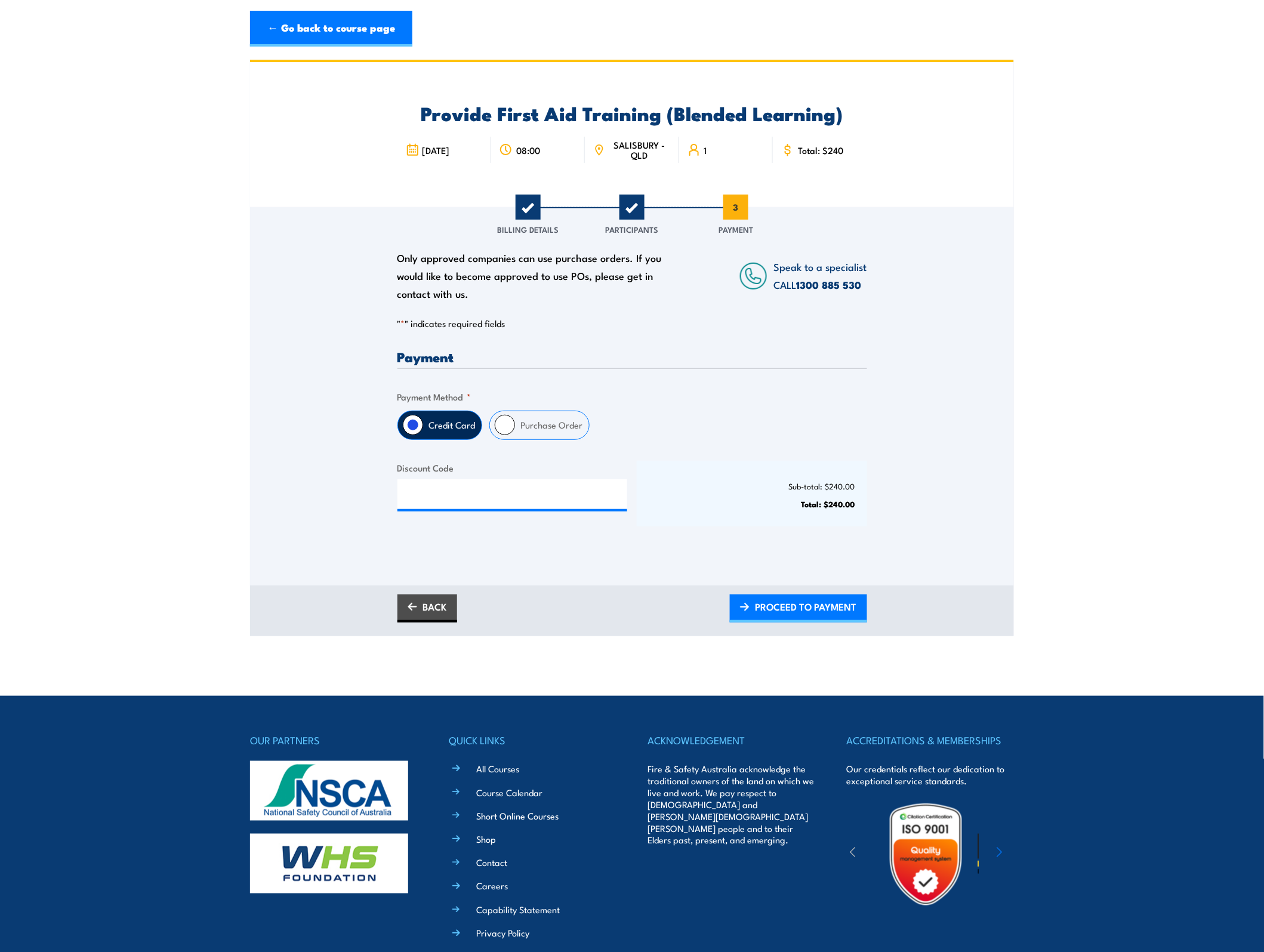
click at [526, 430] on label "Purchase Order" at bounding box center [552, 425] width 74 height 28
click at [515, 430] on input "Purchase Order" at bounding box center [505, 425] width 20 height 20
radio input "true"
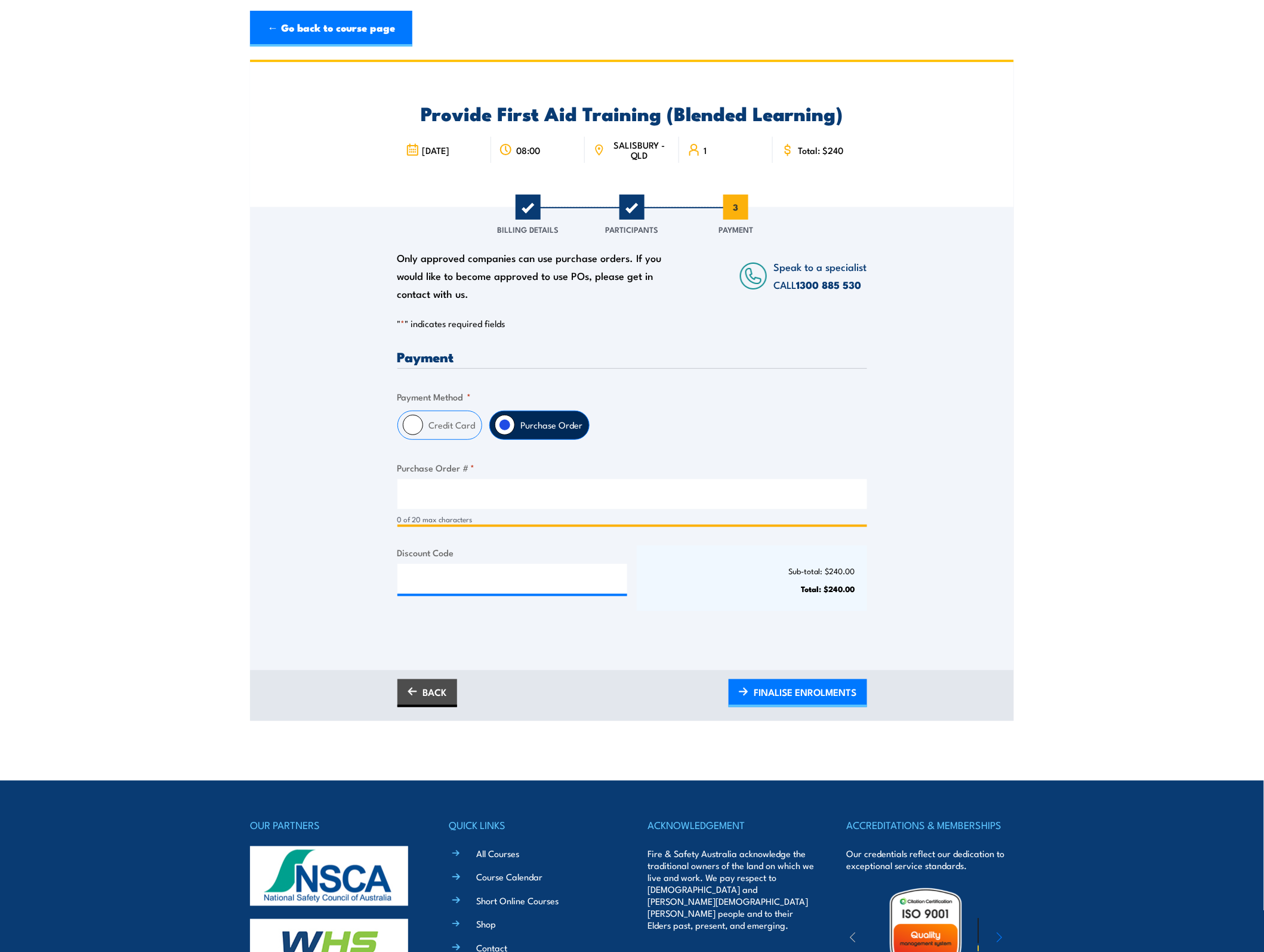
click at [475, 502] on input "Purchase Order # *" at bounding box center [632, 494] width 470 height 30
paste input "128313"
type input "128313"
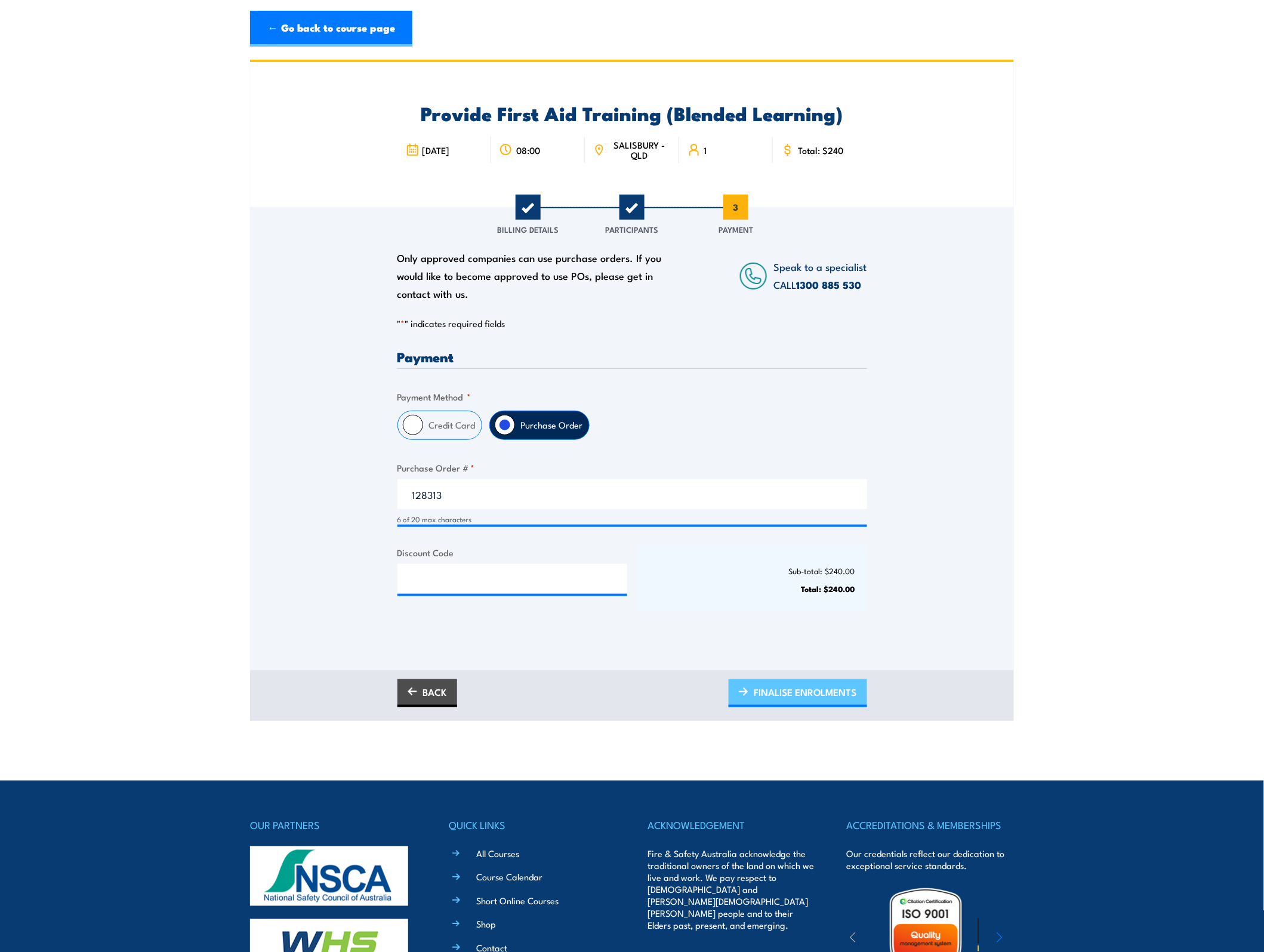
click at [777, 684] on span "FINALISE ENROLMENTS" at bounding box center [806, 692] width 103 height 31
